Goal: Information Seeking & Learning: Learn about a topic

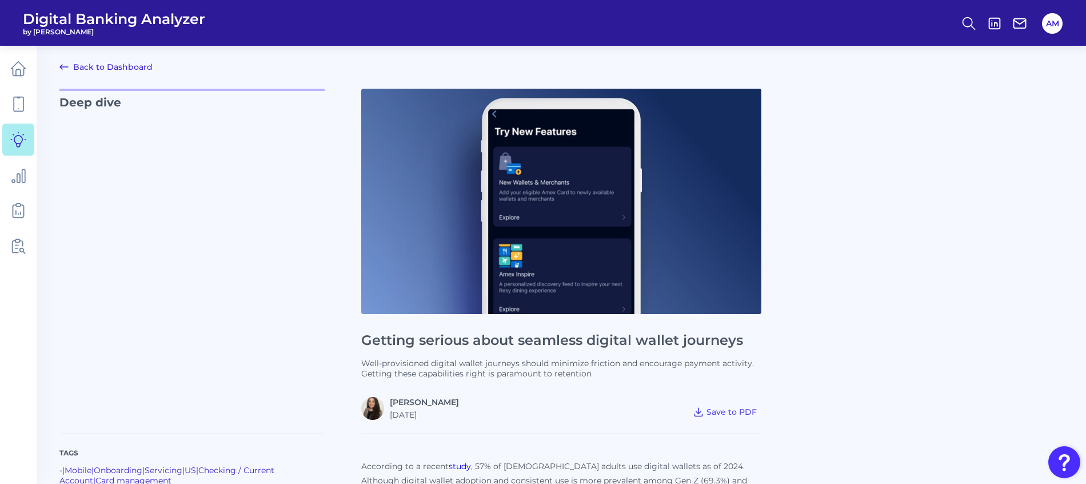
click at [69, 23] on span "Digital Banking Analyzer" at bounding box center [114, 18] width 182 height 17
click at [111, 64] on link "Back to Dashboard" at bounding box center [105, 67] width 93 height 14
